Goal: Task Accomplishment & Management: Use online tool/utility

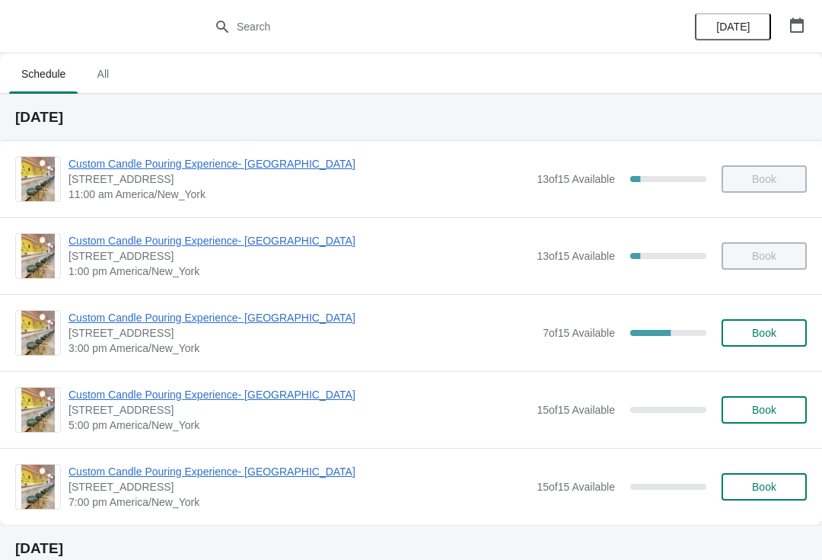
click at [293, 321] on span "Custom Candle Pouring Experience- [GEOGRAPHIC_DATA]" at bounding box center [302, 317] width 467 height 15
click at [139, 337] on span "[STREET_ADDRESS]" at bounding box center [302, 332] width 467 height 15
click at [126, 318] on span "Custom Candle Pouring Experience- [GEOGRAPHIC_DATA]" at bounding box center [302, 317] width 467 height 15
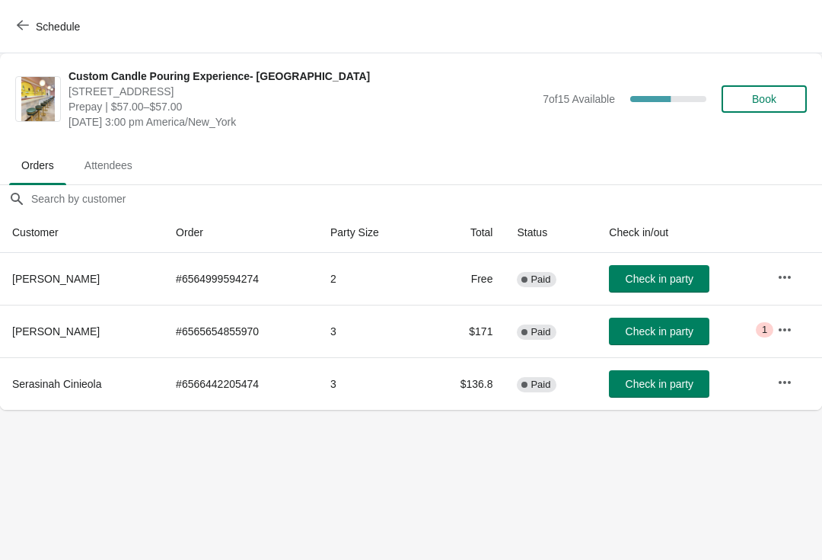
click at [84, 167] on span "Attendees" at bounding box center [108, 165] width 72 height 27
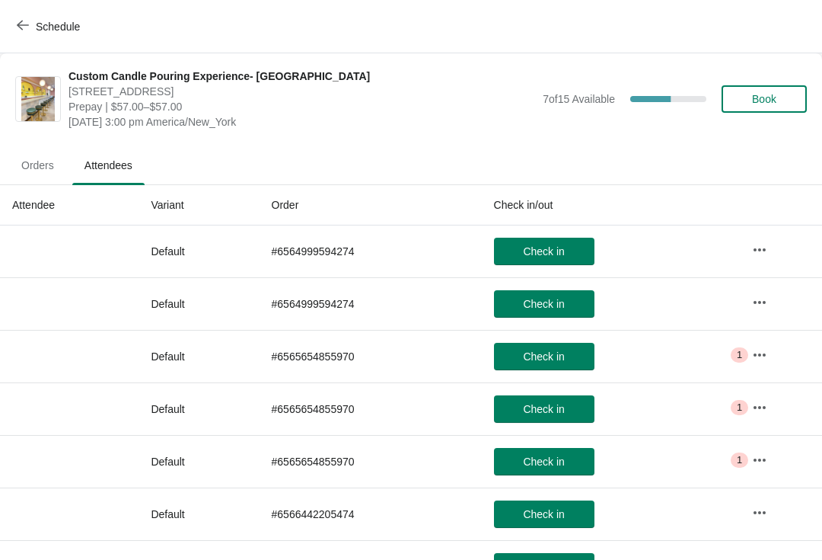
click at [42, 166] on span "Orders" at bounding box center [37, 165] width 57 height 27
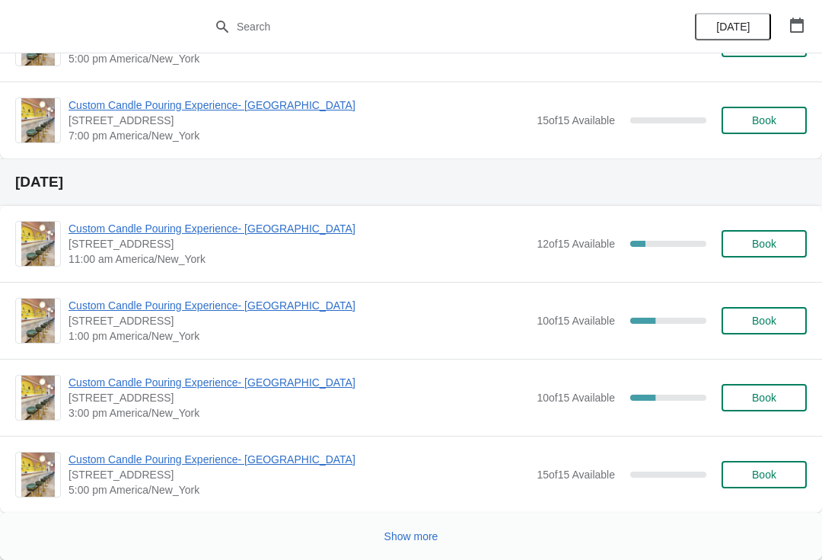
scroll to position [2660, 0]
click at [302, 386] on span "Custom Candle Pouring Experience- [GEOGRAPHIC_DATA]" at bounding box center [299, 382] width 461 height 15
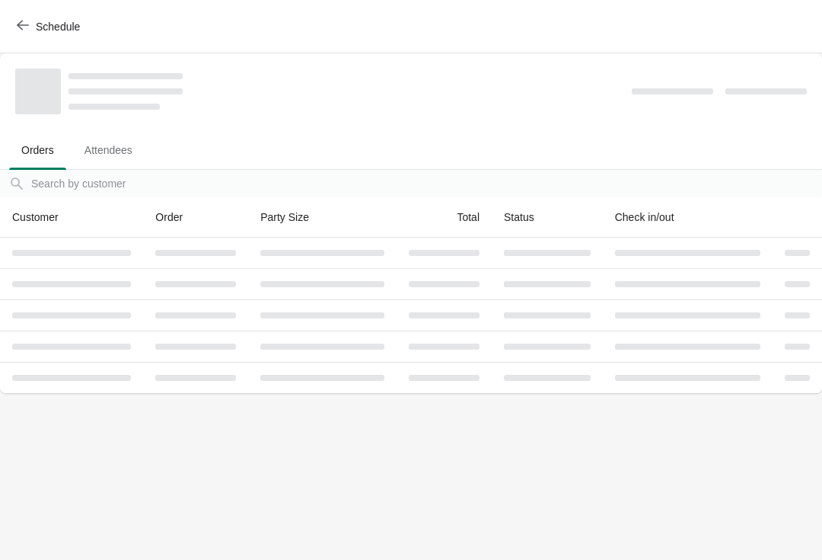
scroll to position [0, 0]
